Goal: Task Accomplishment & Management: Use online tool/utility

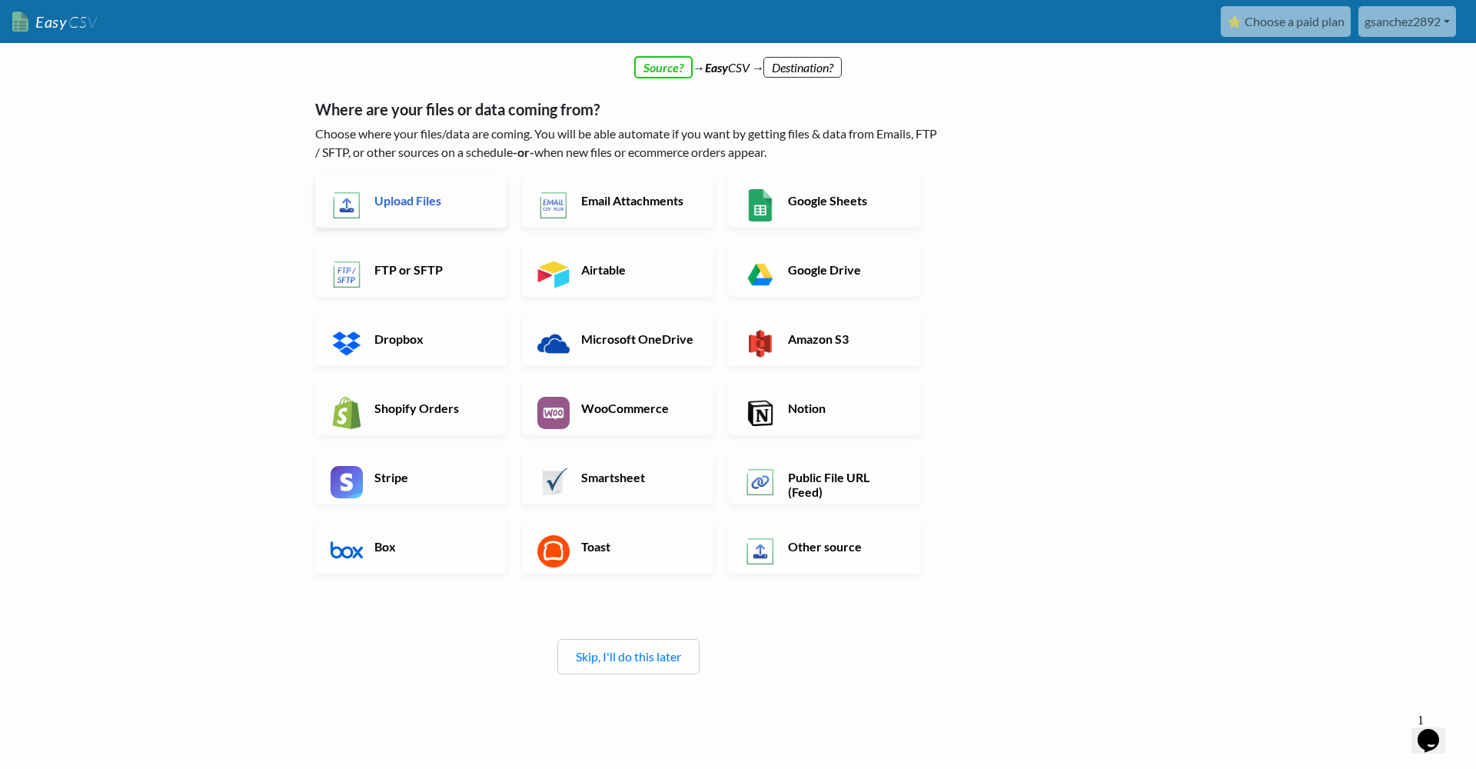
click at [407, 194] on h6 "Upload Files" at bounding box center [431, 200] width 121 height 15
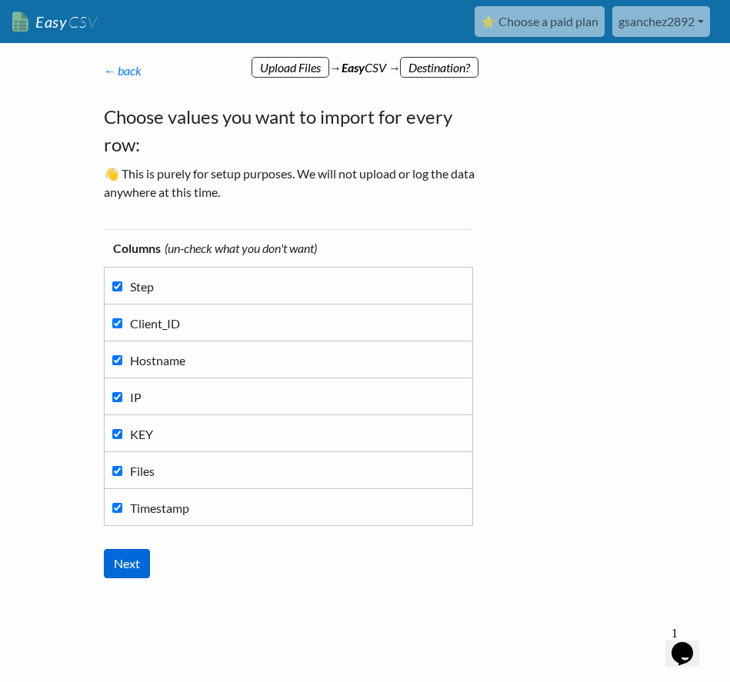
click at [138, 559] on input "Next" at bounding box center [127, 563] width 46 height 29
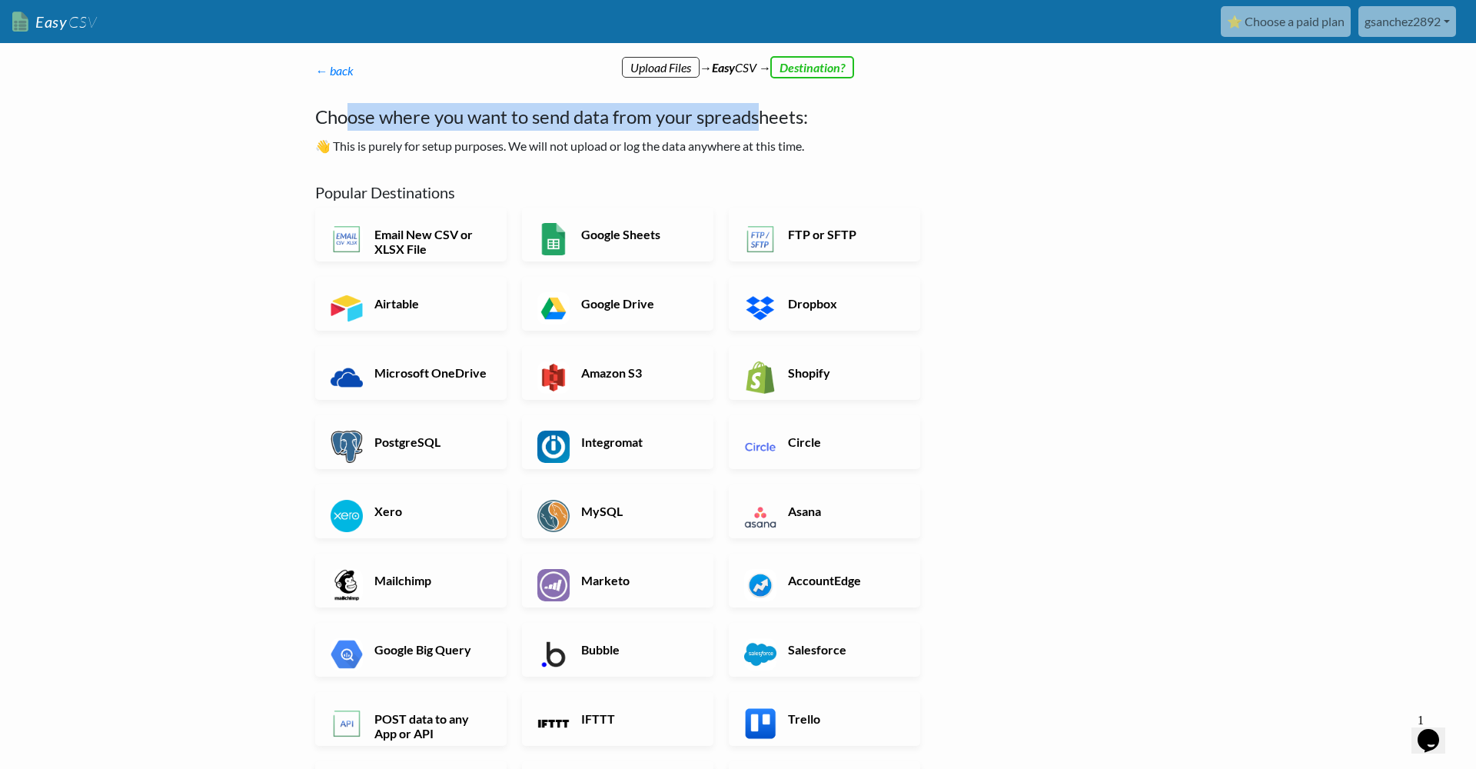
drag, startPoint x: 350, startPoint y: 113, endPoint x: 766, endPoint y: 118, distance: 416.0
click at [766, 118] on h4 "Choose where you want to send data from your spreadsheets:" at bounding box center [628, 117] width 627 height 28
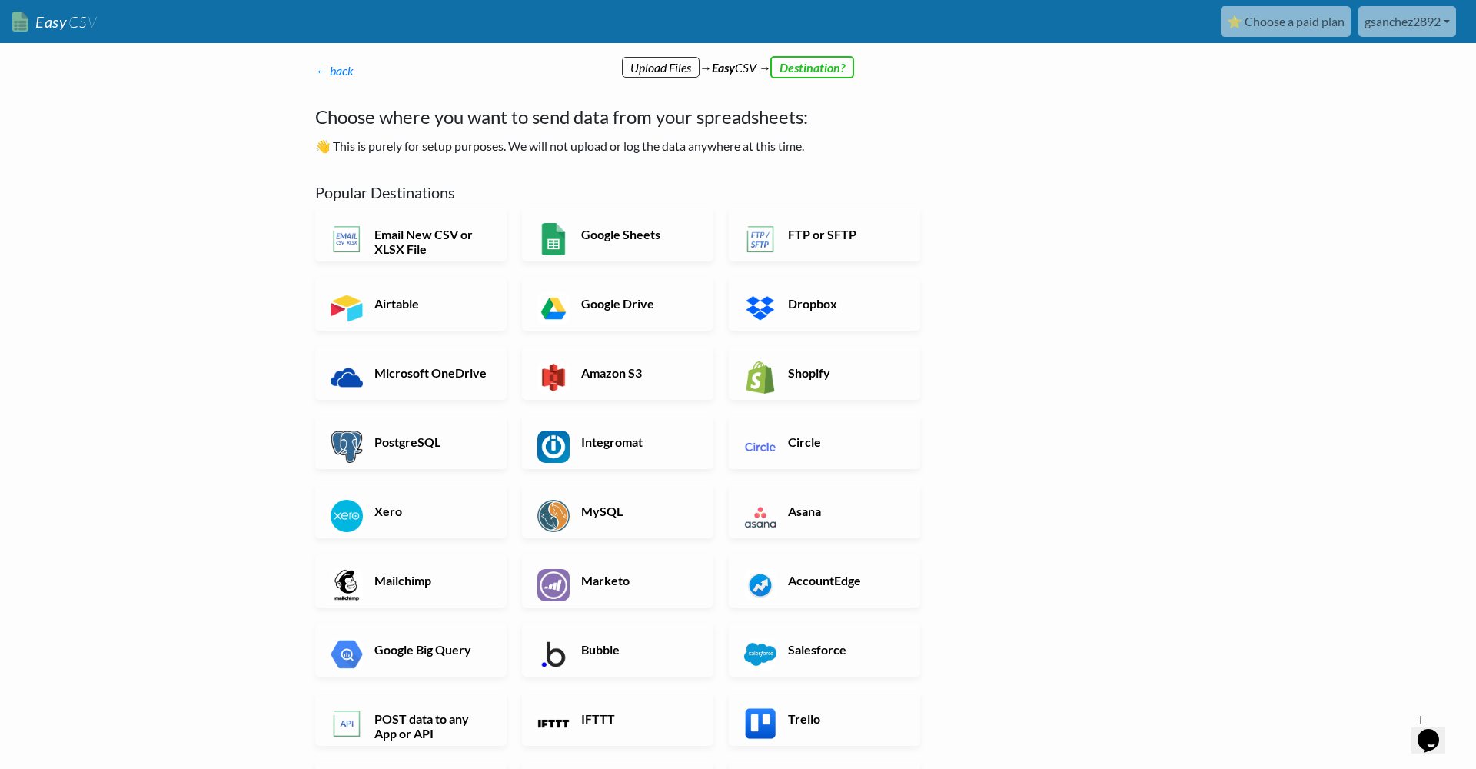
click at [1013, 305] on div "← back Thanks for signing up! Set up your Import Flow and Upload Page in 1 minu…" at bounding box center [738, 561] width 876 height 969
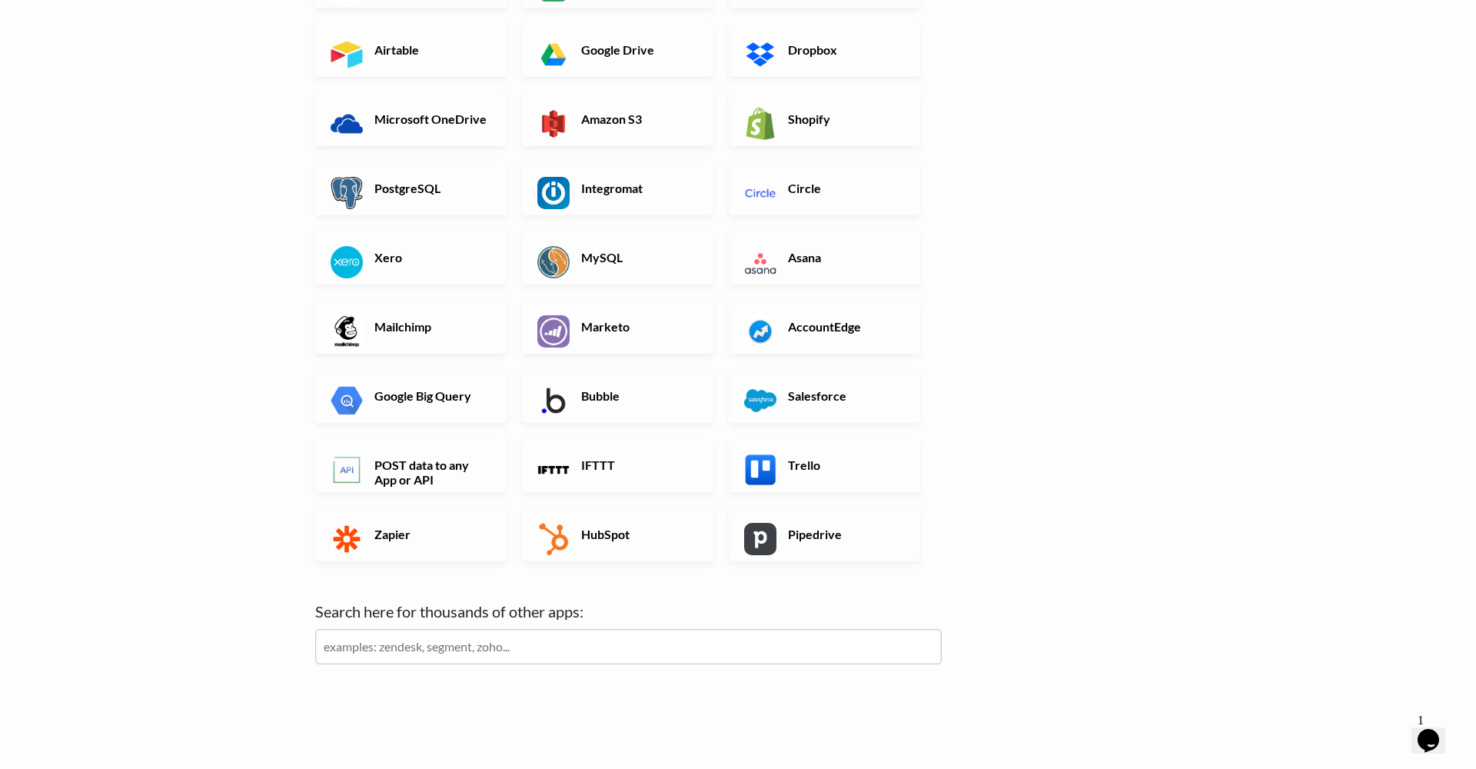
scroll to position [264, 0]
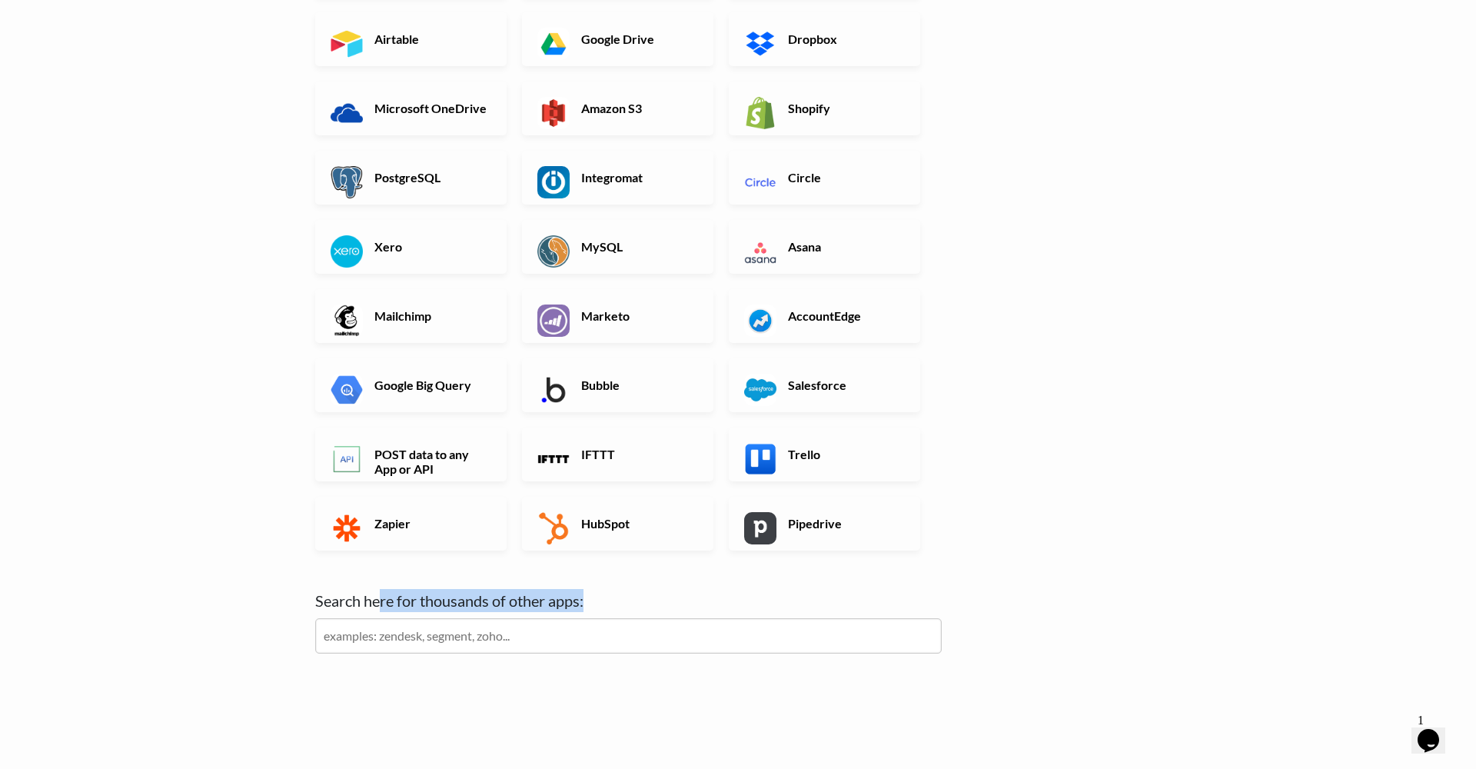
drag, startPoint x: 404, startPoint y: 604, endPoint x: 602, endPoint y: 607, distance: 197.6
click at [602, 607] on label "Search here for thousands of other apps:" at bounding box center [628, 600] width 627 height 23
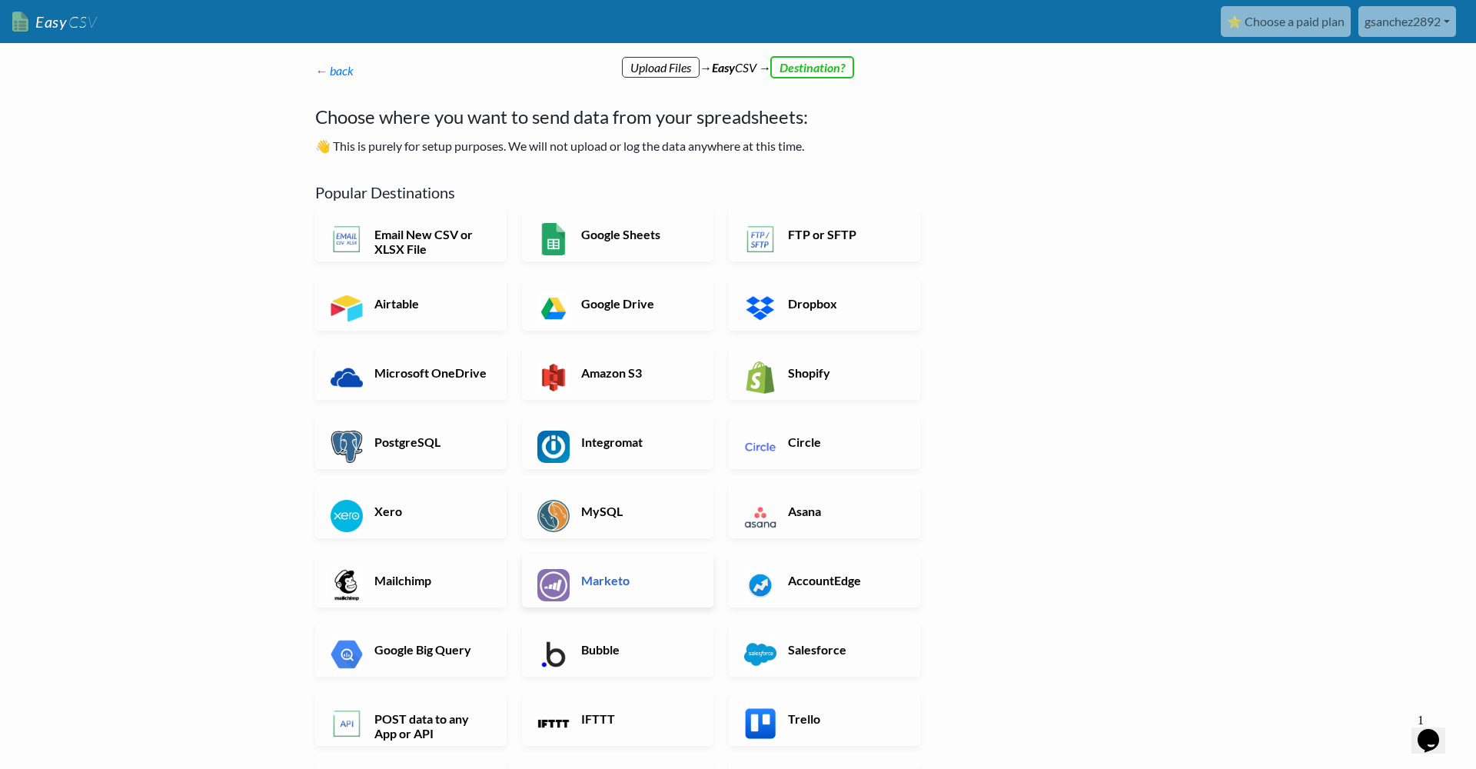
scroll to position [0, 0]
click at [814, 72] on p "← back Thanks for signing up! Set up your Import Flow and Upload Page in 1 minu…" at bounding box center [628, 71] width 627 height 18
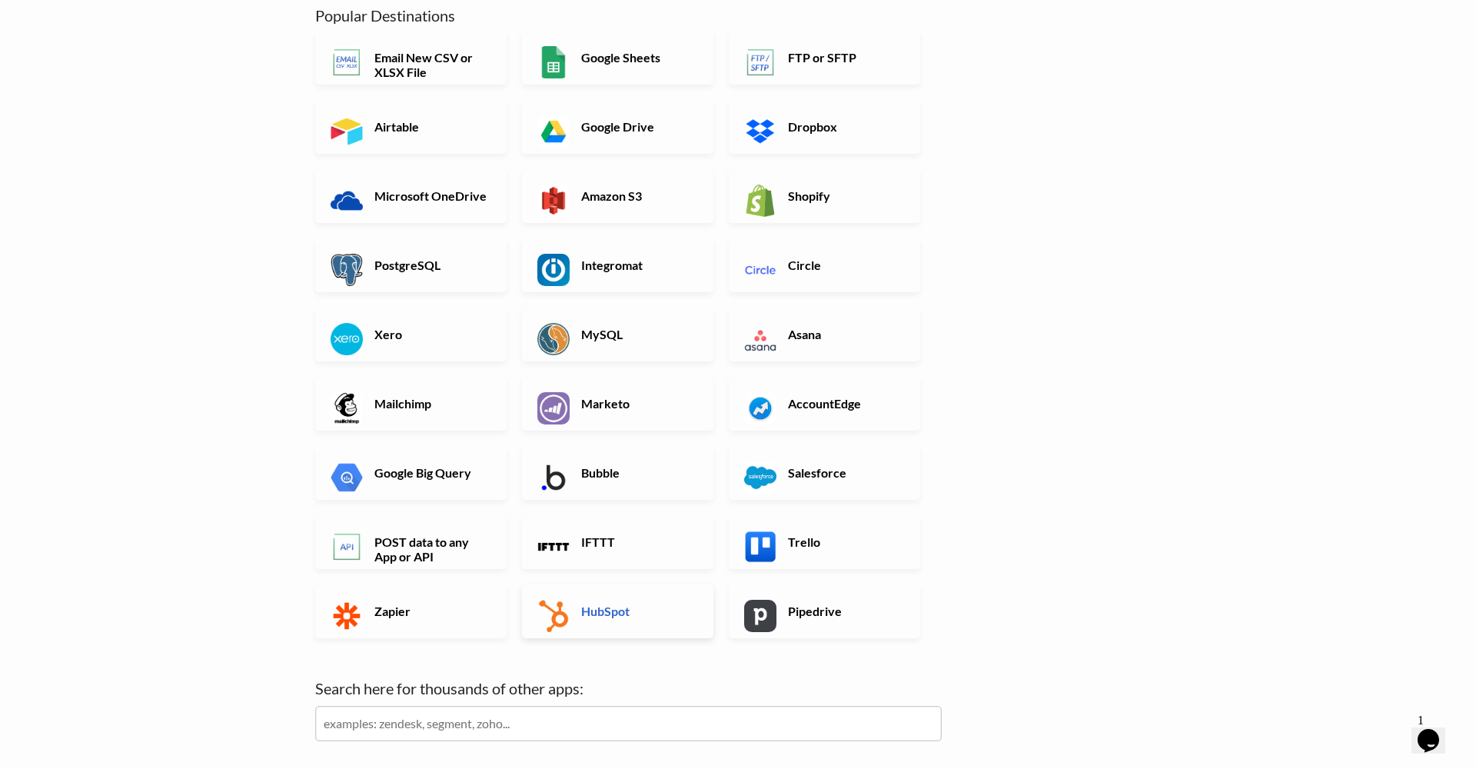
scroll to position [163, 0]
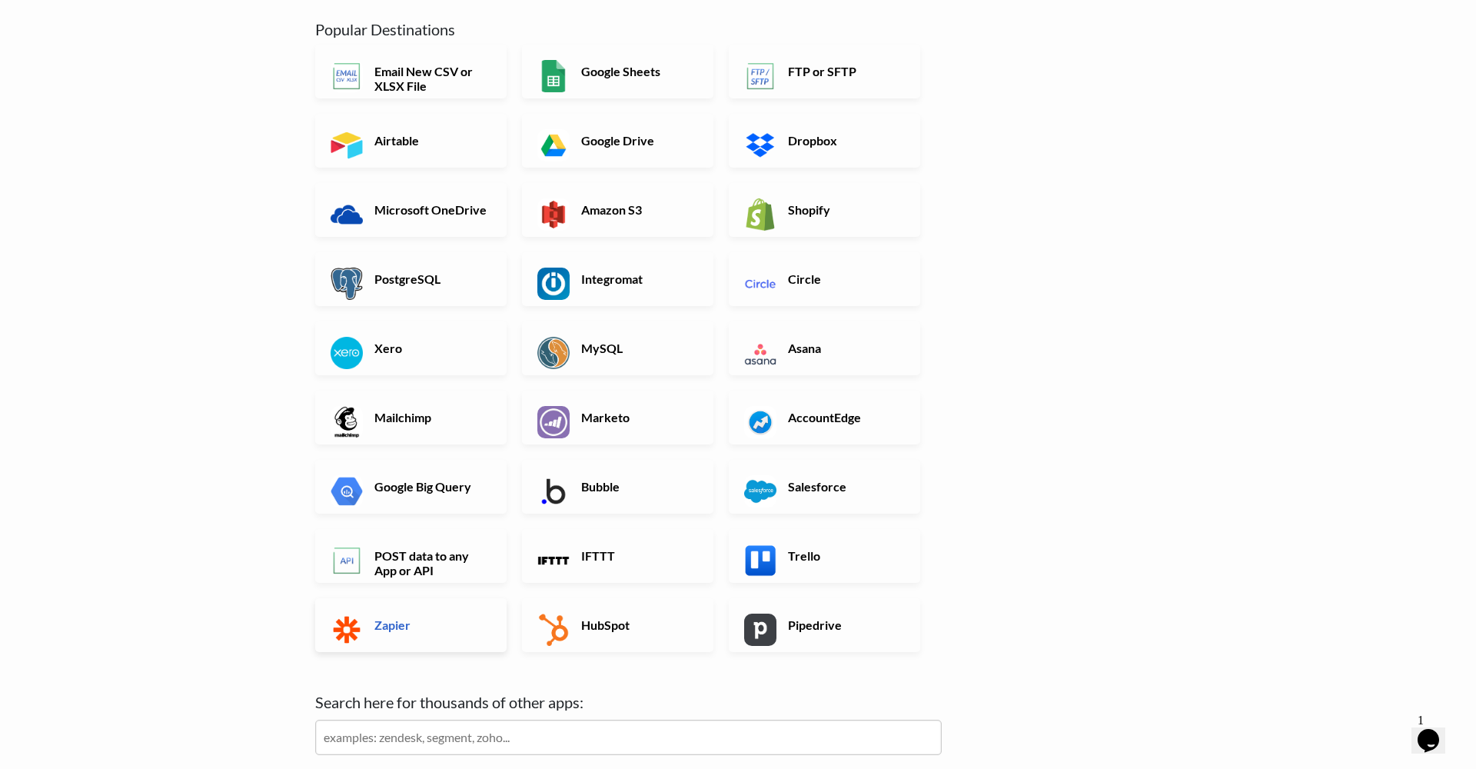
click at [392, 627] on h6 "Zapier" at bounding box center [431, 624] width 121 height 15
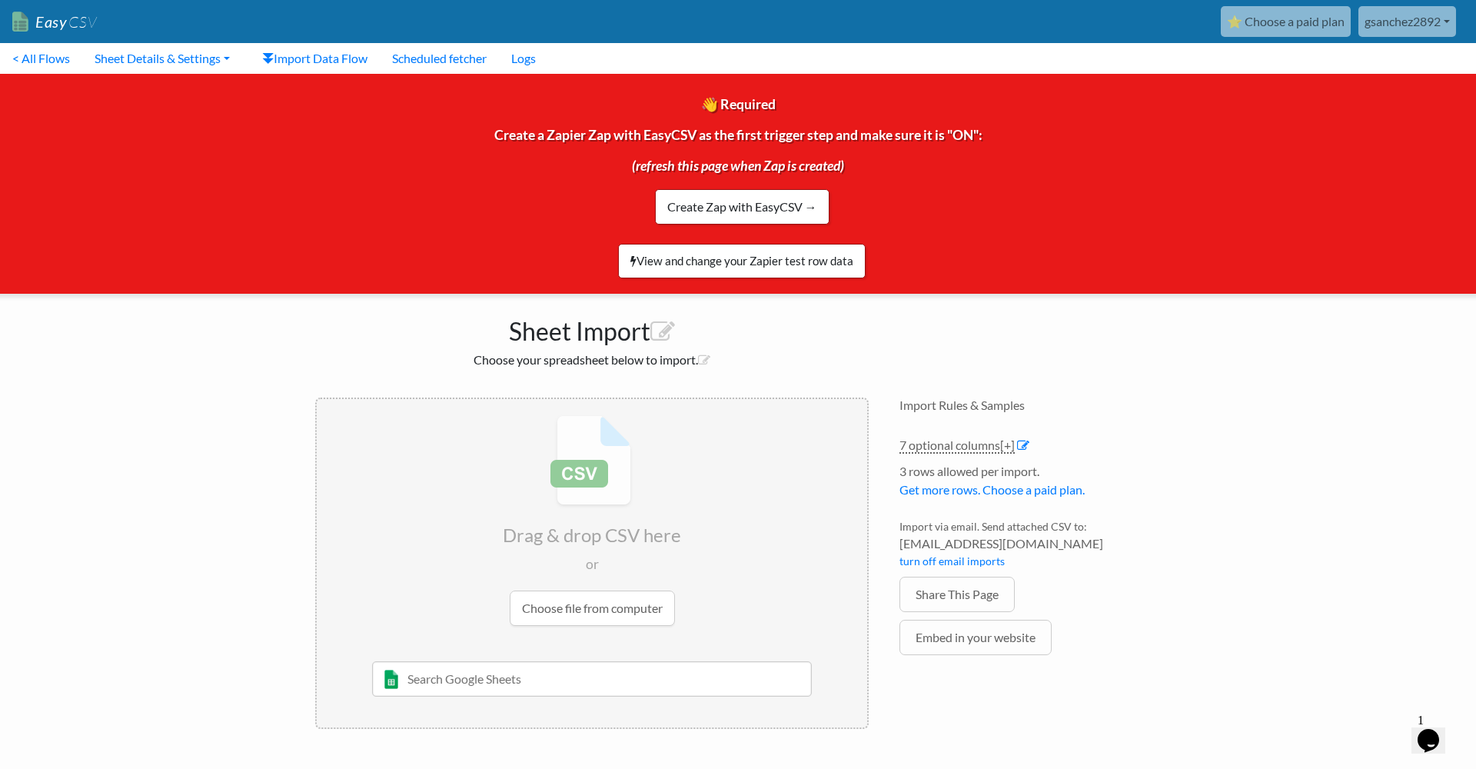
click at [73, 29] on span "CSV" at bounding box center [82, 21] width 30 height 19
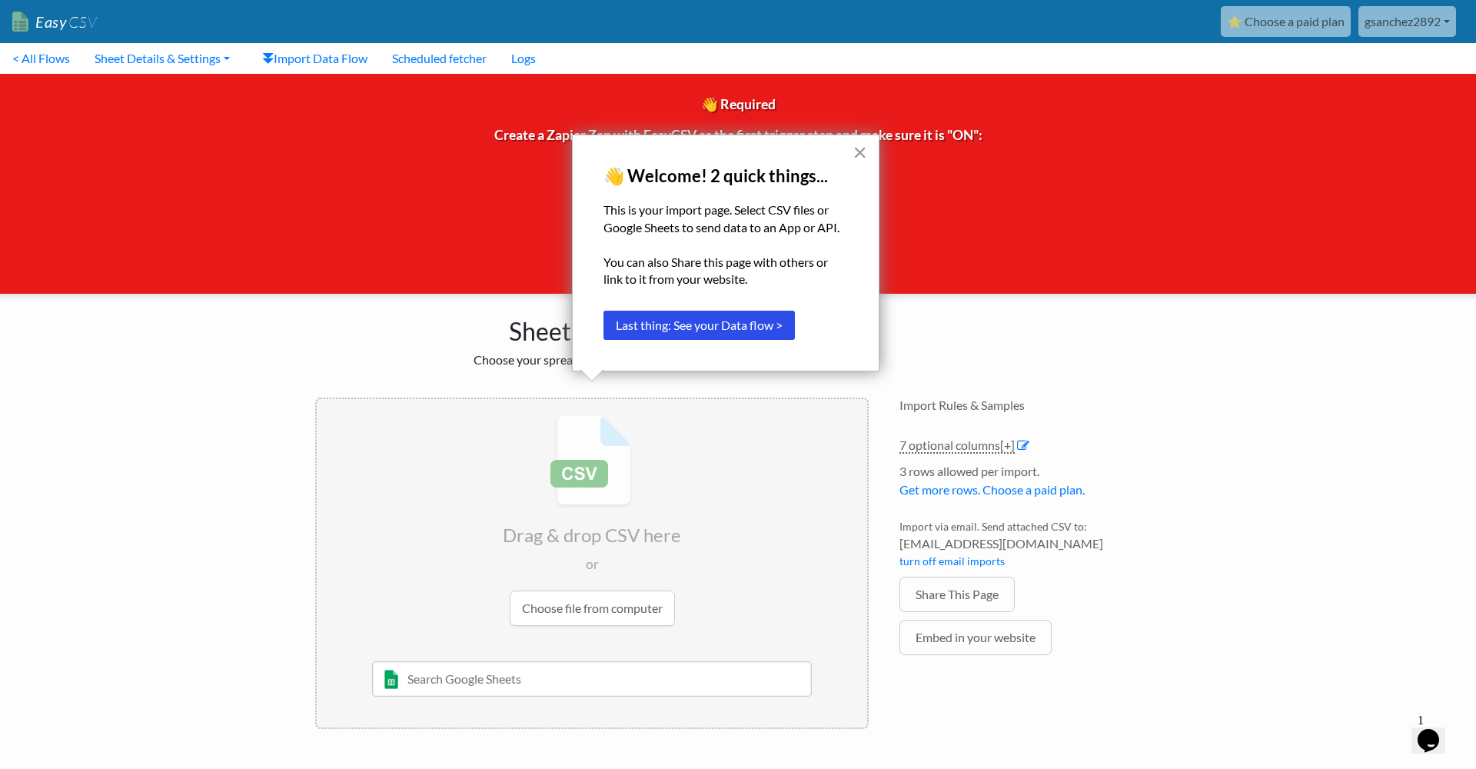
click at [853, 161] on button "×" at bounding box center [860, 152] width 15 height 25
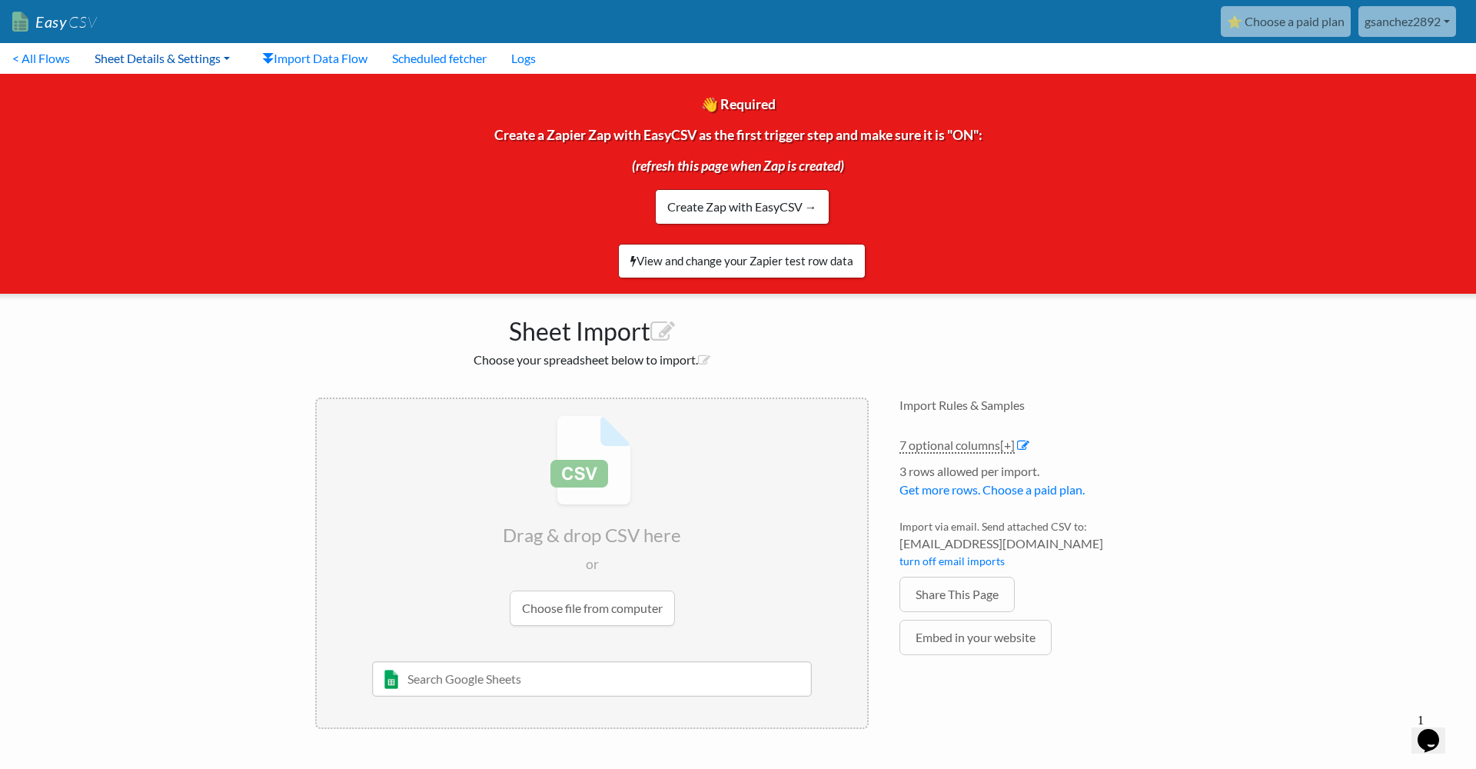
click at [153, 64] on link "Sheet Details & Settings" at bounding box center [162, 58] width 160 height 31
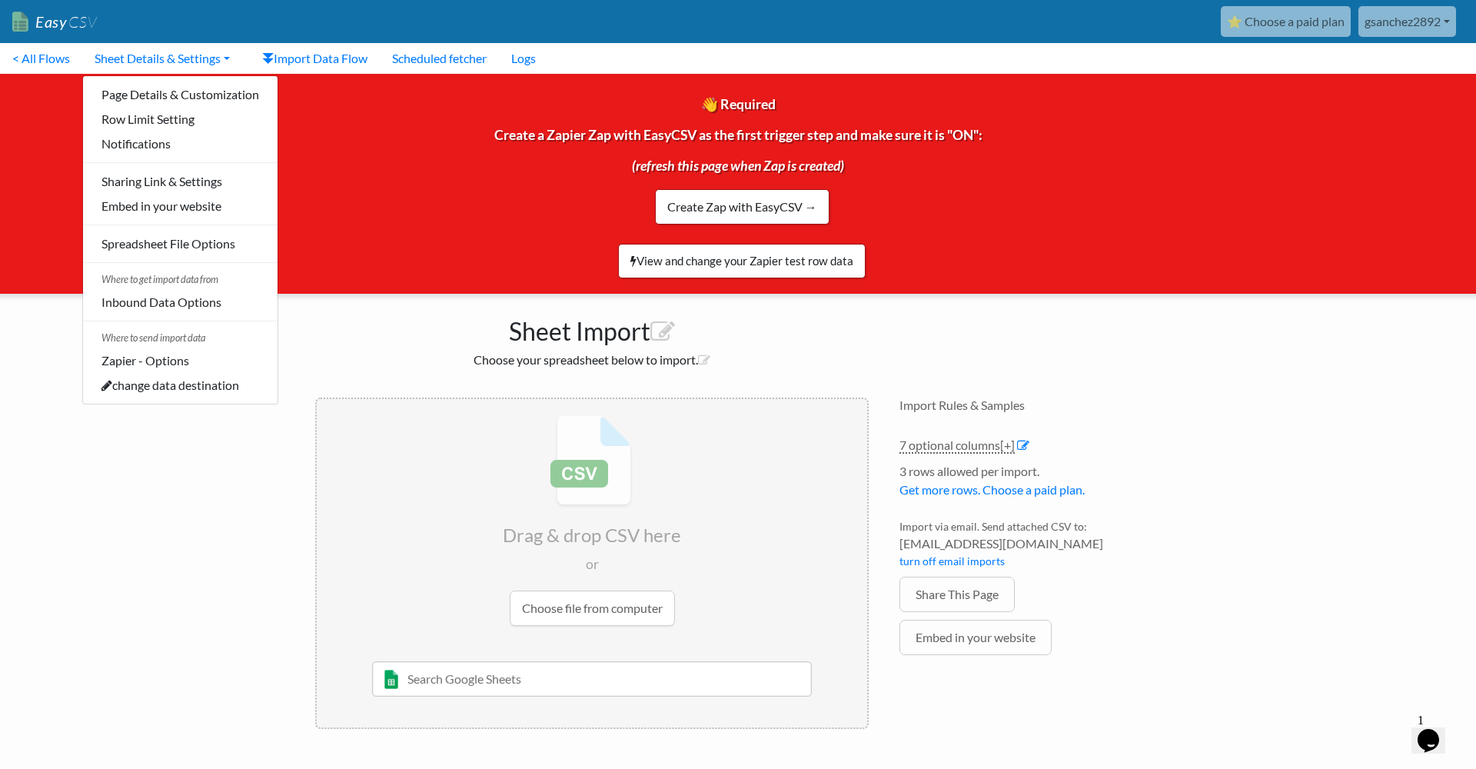
click at [494, 164] on div "👋 Required Create a Zapier Zap with EasyCSV as the first trigger step and make …" at bounding box center [737, 184] width 1499 height 220
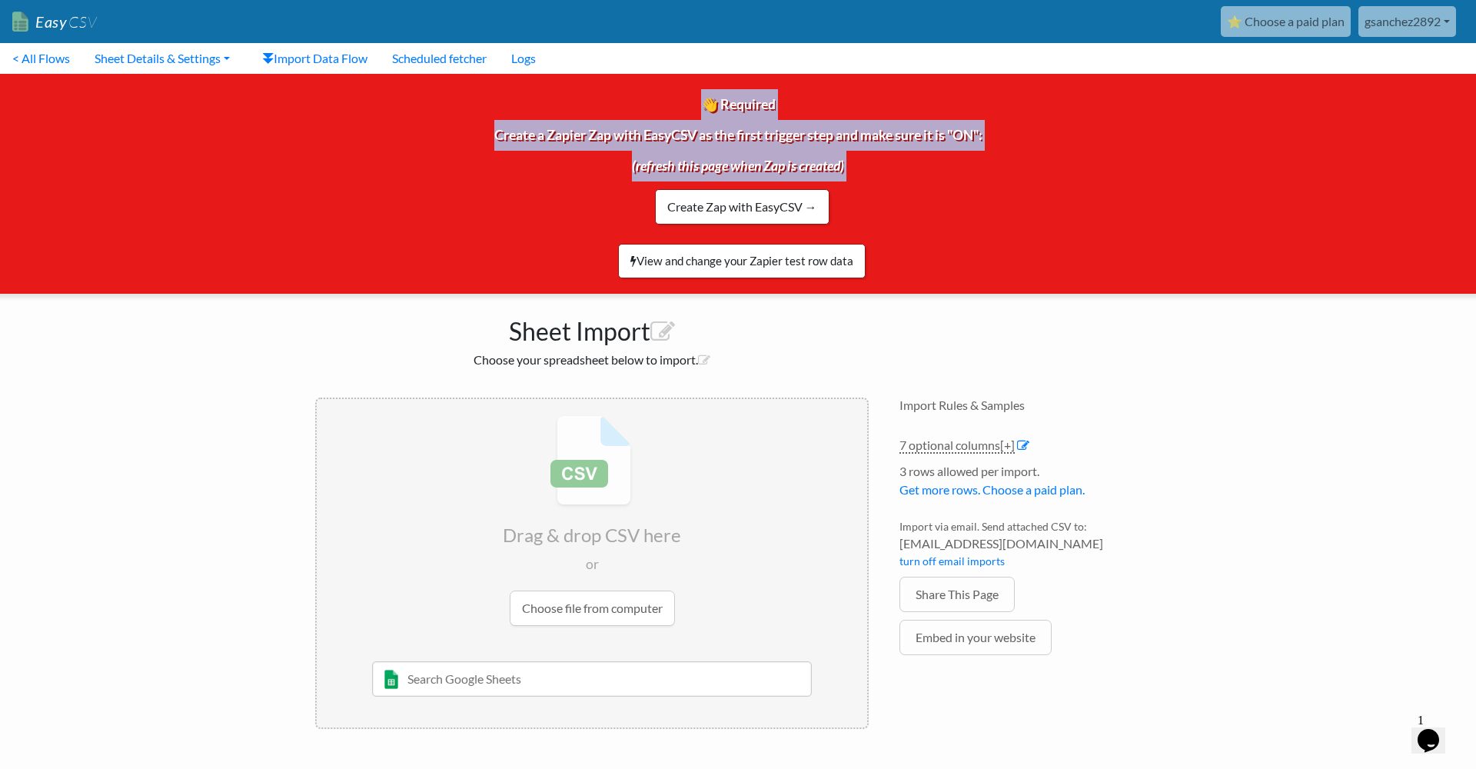
drag, startPoint x: 707, startPoint y: 139, endPoint x: 1208, endPoint y: 221, distance: 507.2
click at [1208, 221] on div "👋 Required Create a Zapier Zap with EasyCSV as the first trigger step and make …" at bounding box center [737, 184] width 1499 height 220
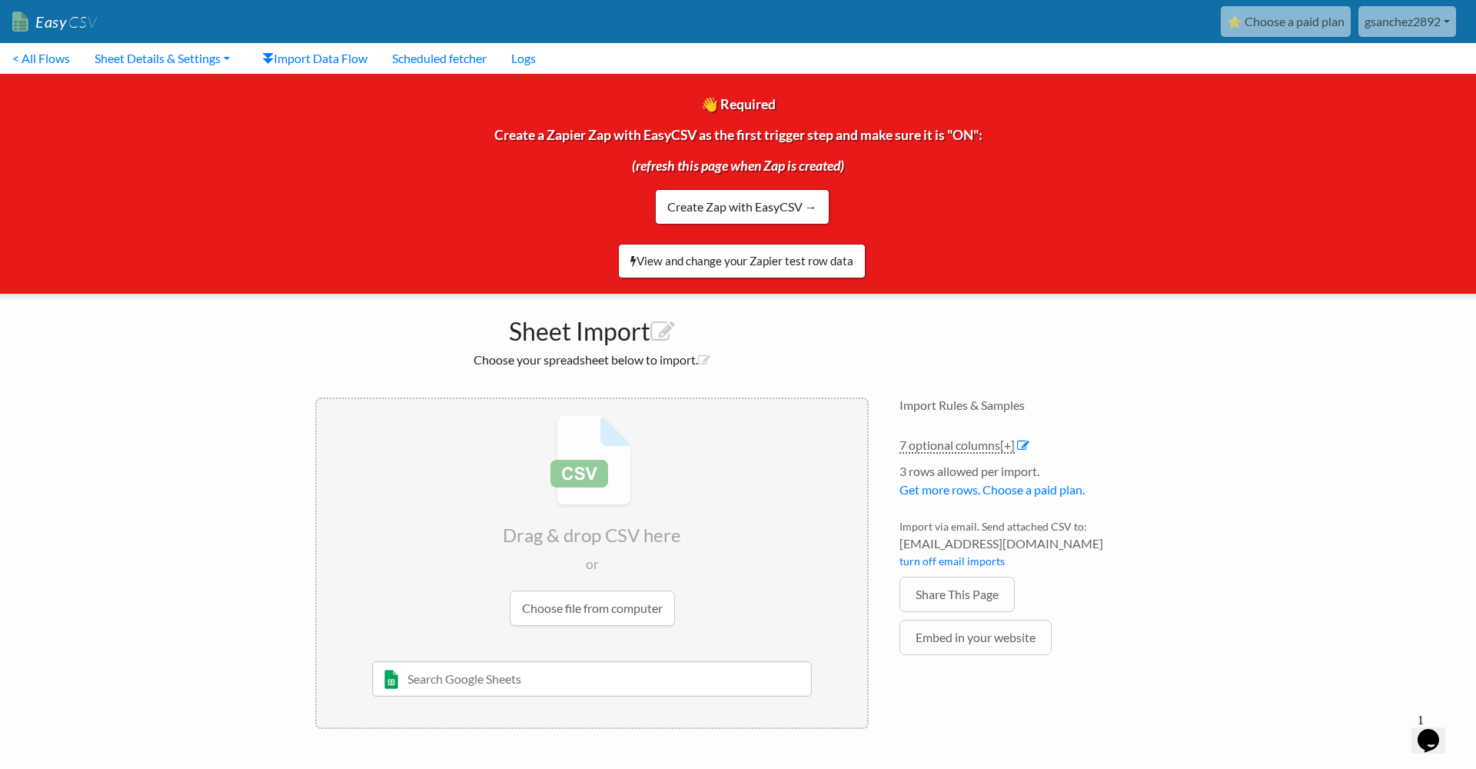
click at [1146, 198] on div "👋 Required Create a Zapier Zap with EasyCSV as the first trigger step and make …" at bounding box center [737, 184] width 1499 height 220
click at [1403, 18] on link "gsanchez2892" at bounding box center [1407, 21] width 98 height 31
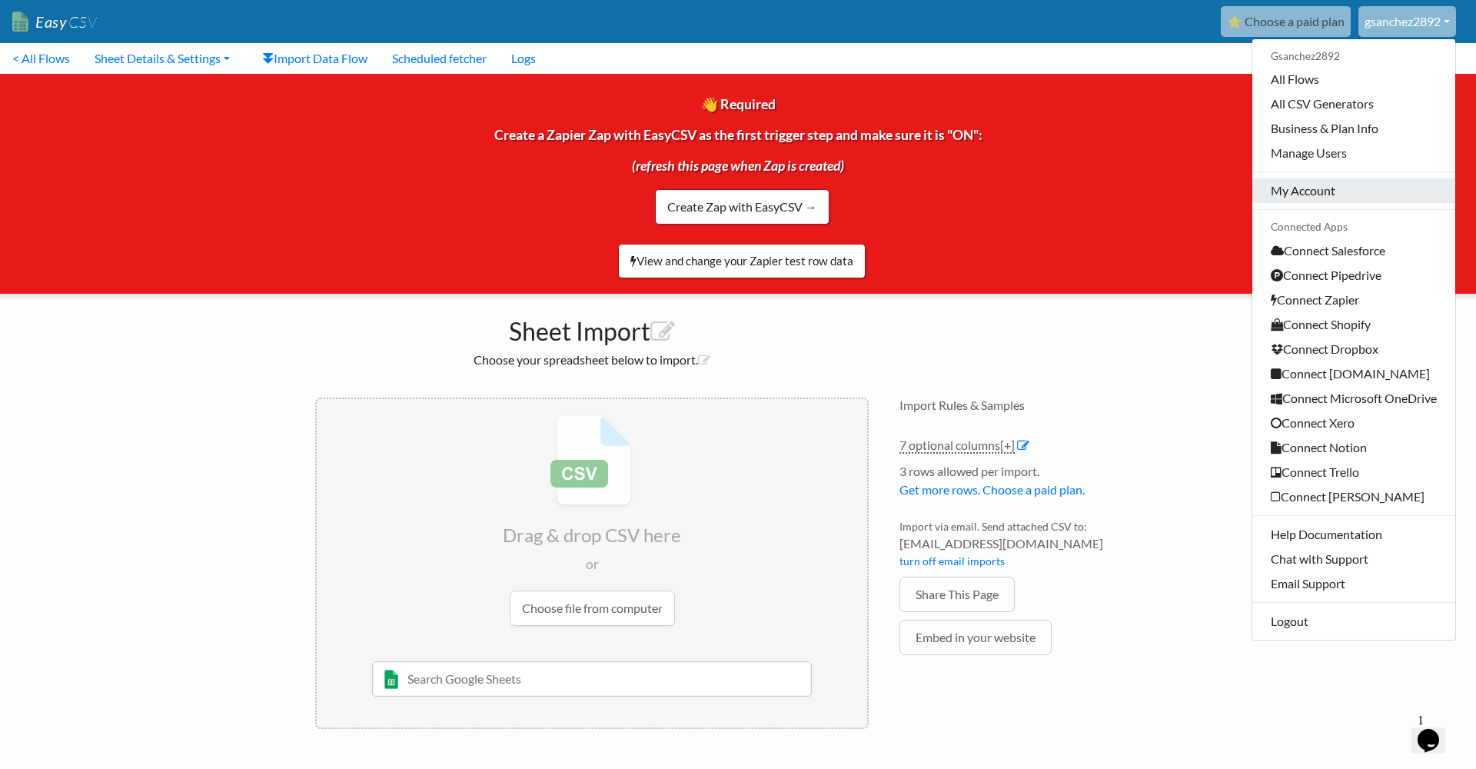
click at [1331, 183] on link "My Account" at bounding box center [1353, 190] width 203 height 25
